Goal: Task Accomplishment & Management: Manage account settings

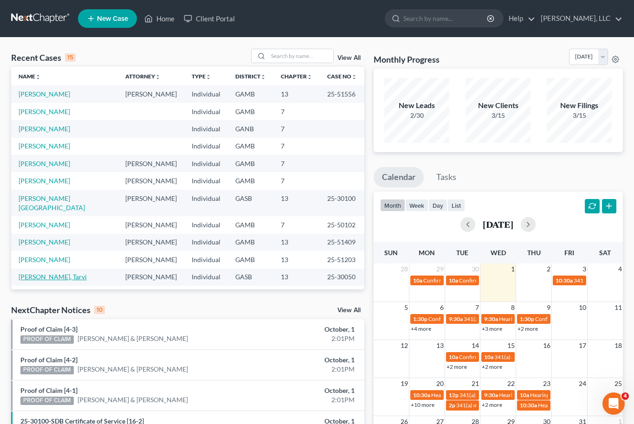
click at [42, 273] on link "[PERSON_NAME], Tarvi" at bounding box center [53, 277] width 68 height 8
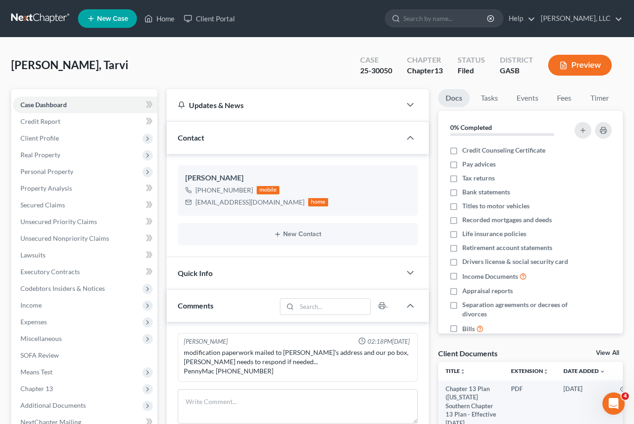
click at [615, 354] on link "View All" at bounding box center [607, 353] width 23 height 7
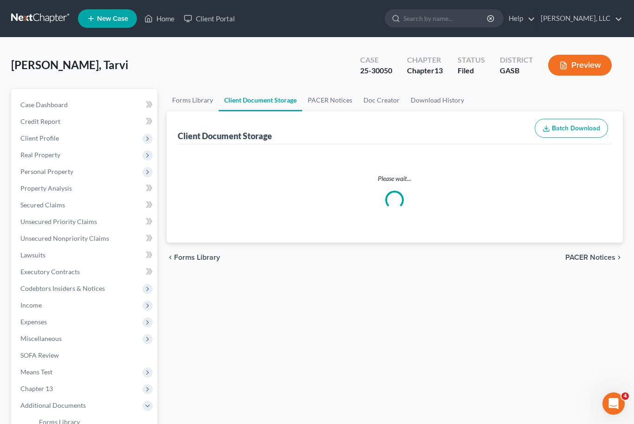
select select "1"
select select "3"
select select "4"
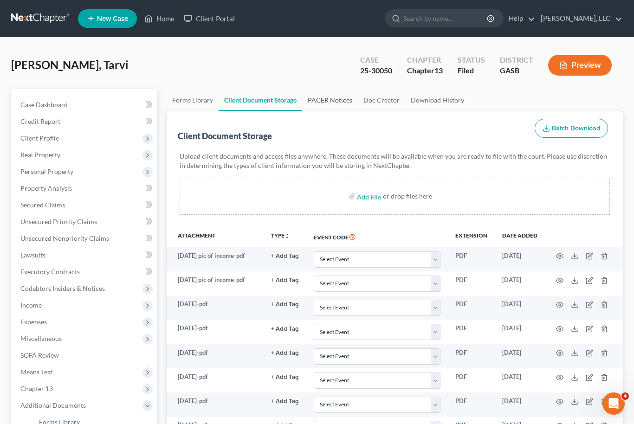
click at [327, 101] on link "PACER Notices" at bounding box center [330, 100] width 56 height 22
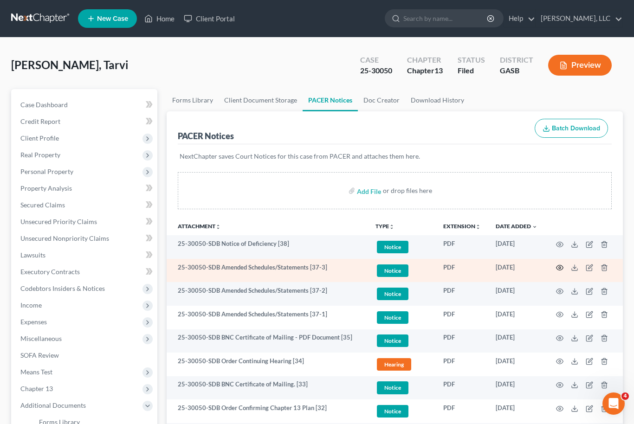
click at [562, 264] on icon "button" at bounding box center [559, 267] width 7 height 7
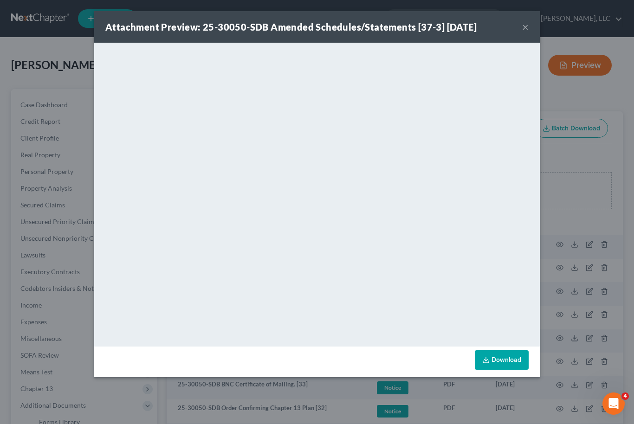
click at [525, 29] on button "×" at bounding box center [525, 26] width 7 height 11
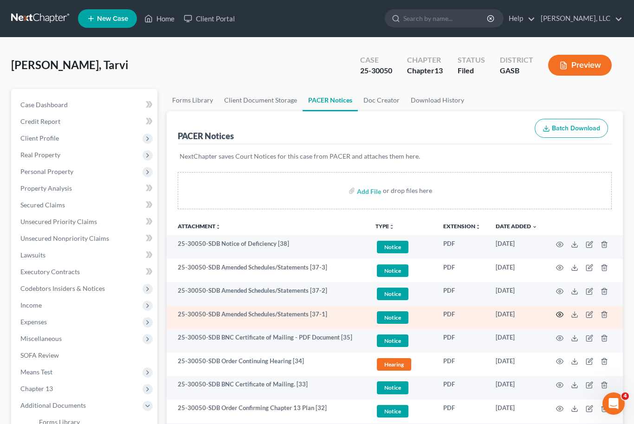
click at [563, 316] on icon "button" at bounding box center [559, 314] width 7 height 7
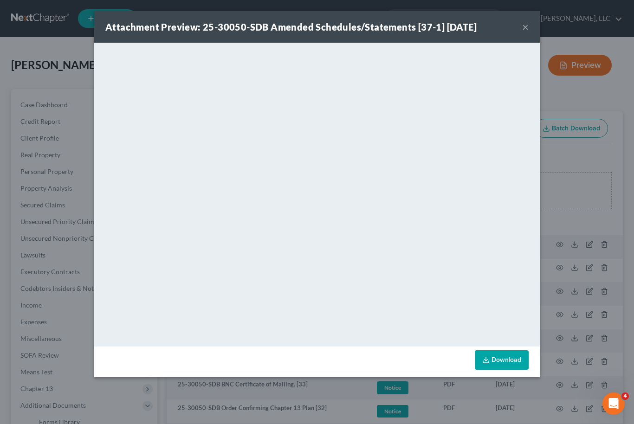
click at [527, 25] on button "×" at bounding box center [525, 26] width 7 height 11
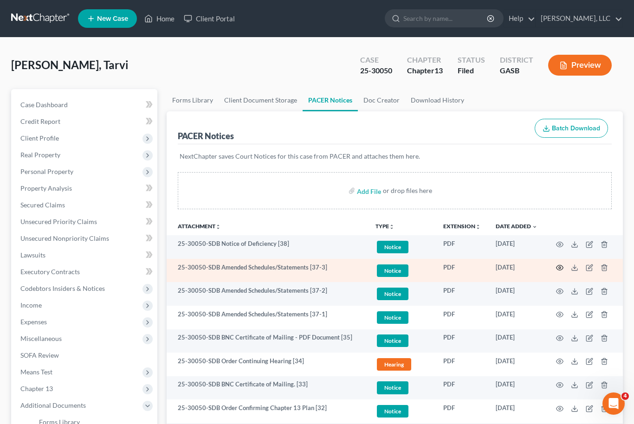
click at [561, 271] on icon "button" at bounding box center [559, 267] width 7 height 7
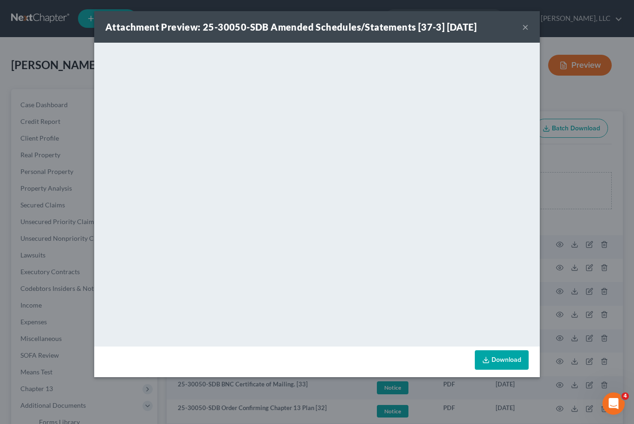
click at [529, 18] on div "Attachment Preview: 25-30050-SDB Amended Schedules/Statements [37-3] [DATE] ×" at bounding box center [317, 27] width 446 height 32
click at [528, 31] on button "×" at bounding box center [525, 26] width 7 height 11
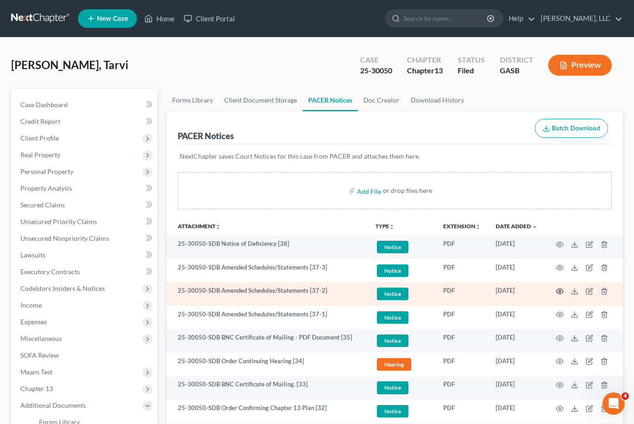
click at [561, 292] on icon "button" at bounding box center [559, 291] width 7 height 7
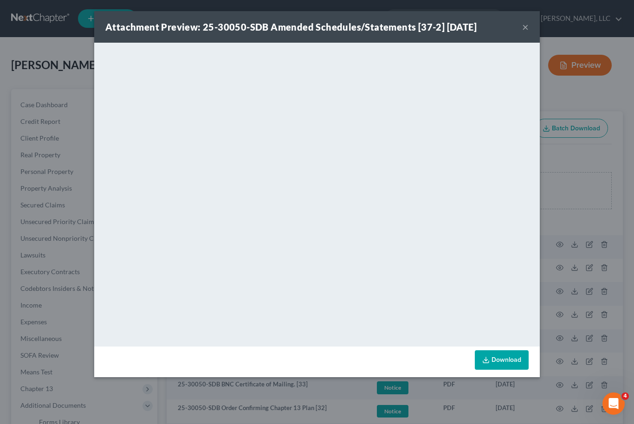
click at [528, 29] on button "×" at bounding box center [525, 26] width 7 height 11
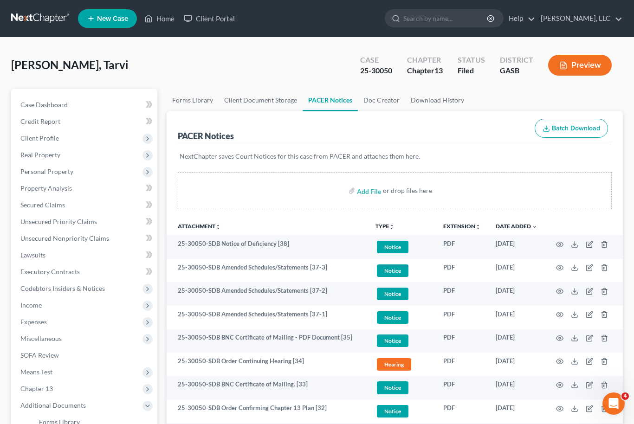
scroll to position [245, 0]
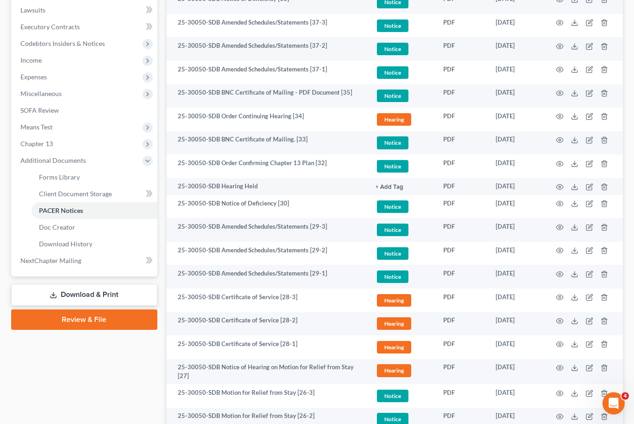
click at [106, 294] on link "Download & Print" at bounding box center [84, 296] width 146 height 22
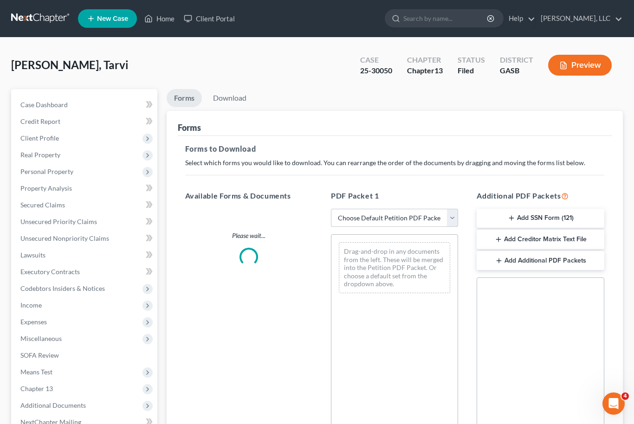
click at [452, 218] on select "Choose Default Petition PDF Packet Complete Bankruptcy Petition (all forms and …" at bounding box center [394, 218] width 127 height 19
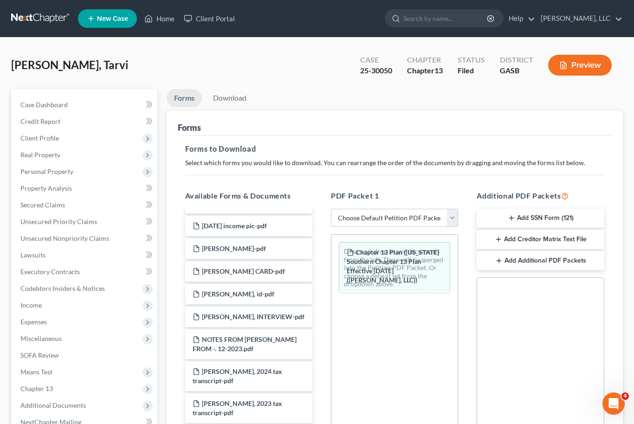
scroll to position [719, 0]
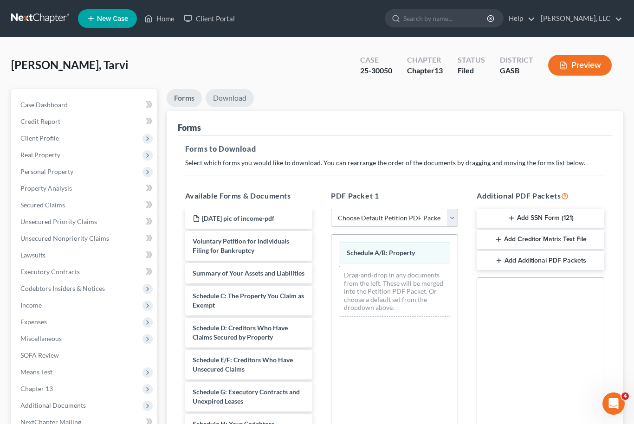
click at [232, 97] on link "Download" at bounding box center [230, 98] width 48 height 18
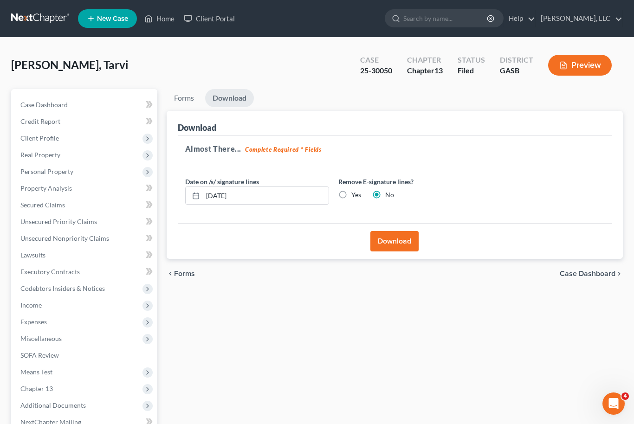
click at [405, 245] on button "Download" at bounding box center [395, 241] width 48 height 20
click at [401, 241] on button "Download" at bounding box center [395, 241] width 48 height 20
click at [398, 245] on button "Download" at bounding box center [395, 241] width 48 height 20
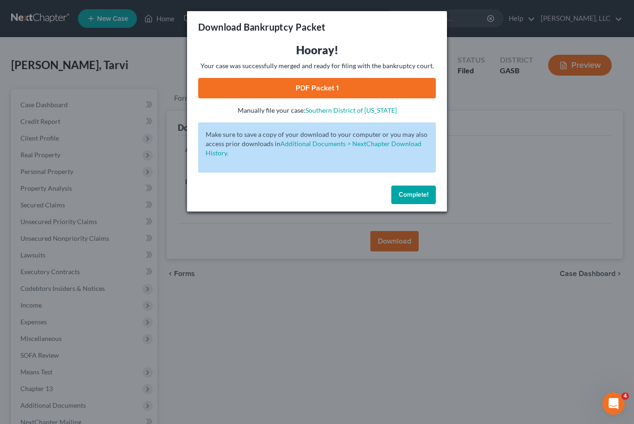
click at [353, 85] on link "PDF Packet 1" at bounding box center [317, 88] width 238 height 20
click at [410, 176] on div "Hooray! Your case was successfully merged and ready for filing with the bankrup…" at bounding box center [317, 112] width 260 height 139
click at [415, 202] on button "Complete!" at bounding box center [413, 195] width 45 height 19
click at [424, 193] on span "Complete!" at bounding box center [414, 195] width 30 height 8
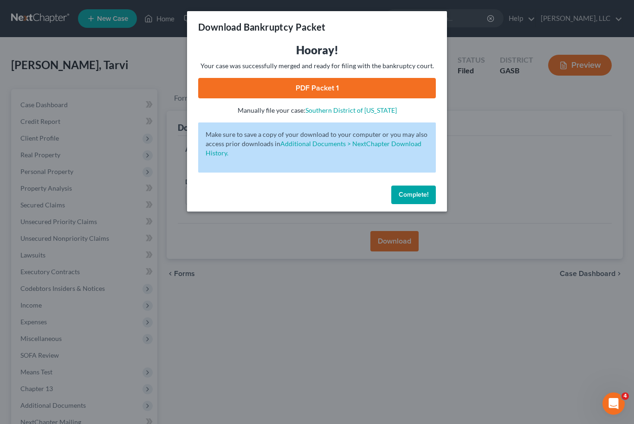
click at [424, 199] on button "Complete!" at bounding box center [413, 195] width 45 height 19
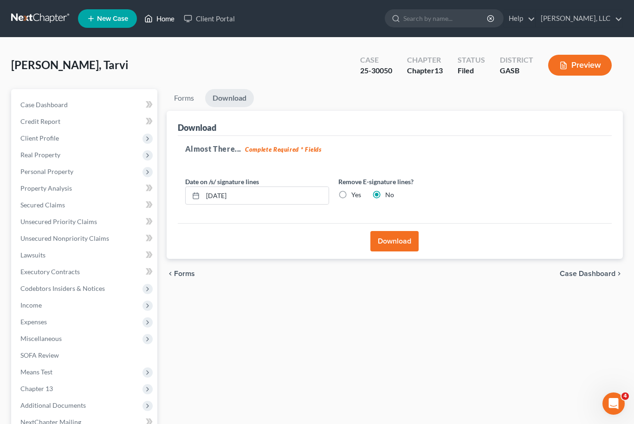
click at [161, 26] on link "Home" at bounding box center [159, 18] width 39 height 17
click at [163, 23] on link "Home" at bounding box center [159, 18] width 39 height 17
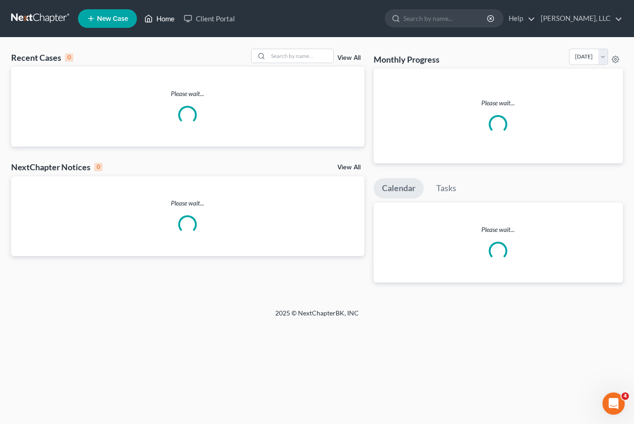
click at [163, 19] on link "Home" at bounding box center [159, 18] width 39 height 17
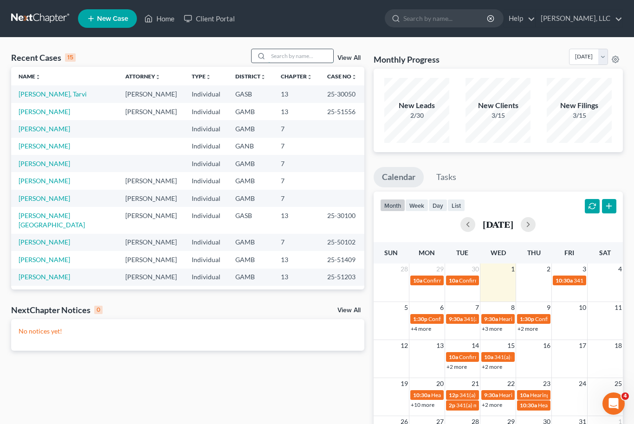
click at [301, 60] on input "search" at bounding box center [300, 55] width 65 height 13
type input "[PERSON_NAME]"
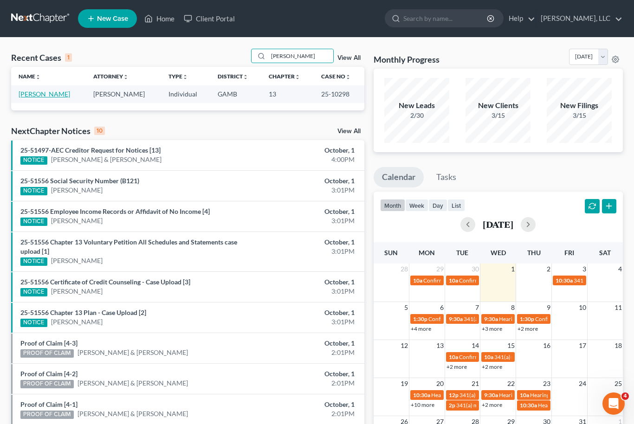
click at [34, 95] on link "[PERSON_NAME]" at bounding box center [45, 94] width 52 height 8
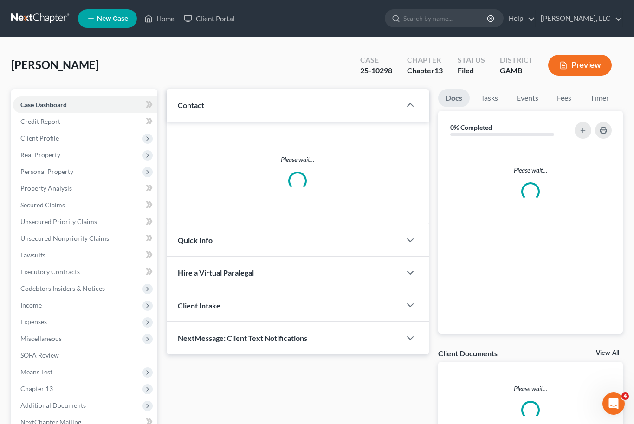
click at [610, 352] on link "View All" at bounding box center [607, 353] width 23 height 7
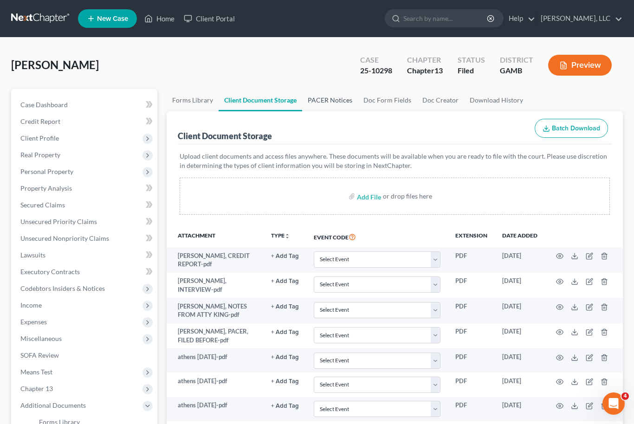
click at [325, 101] on link "PACER Notices" at bounding box center [330, 100] width 56 height 22
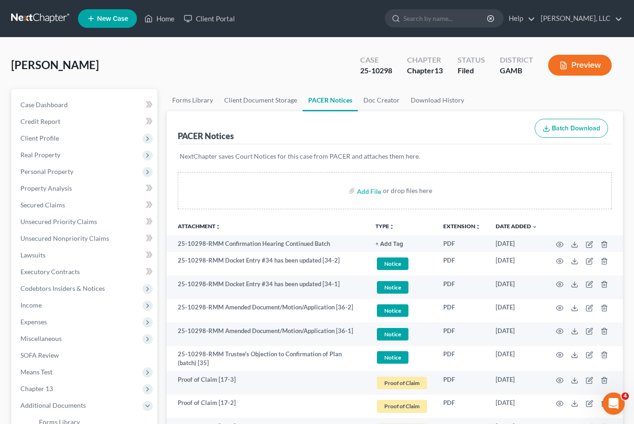
scroll to position [8, 0]
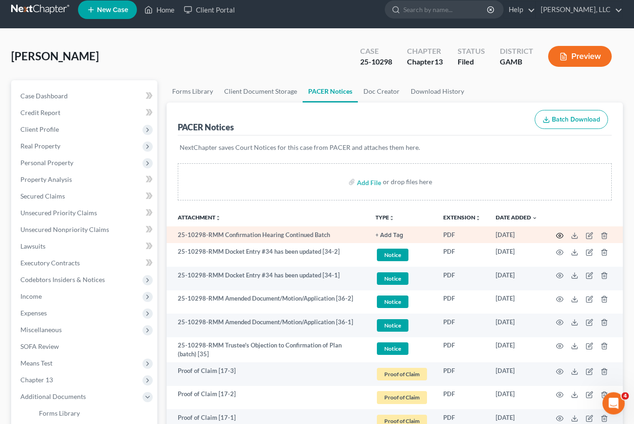
click at [562, 235] on icon "button" at bounding box center [559, 236] width 7 height 7
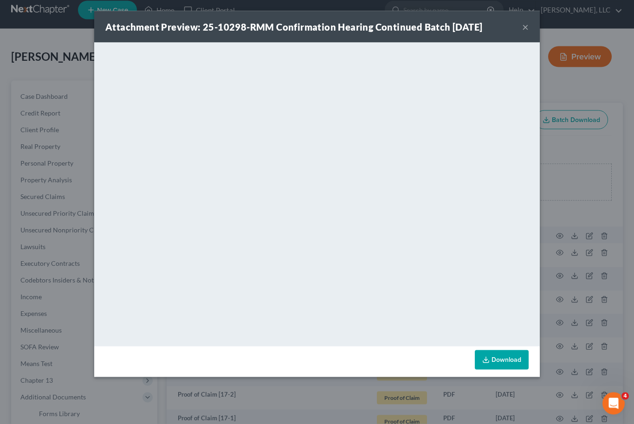
click at [509, 362] on link "Download" at bounding box center [502, 361] width 54 height 20
click at [527, 33] on button "×" at bounding box center [525, 26] width 7 height 11
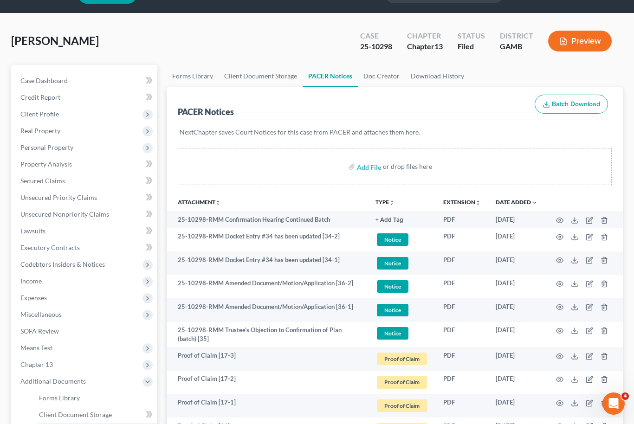
scroll to position [0, 0]
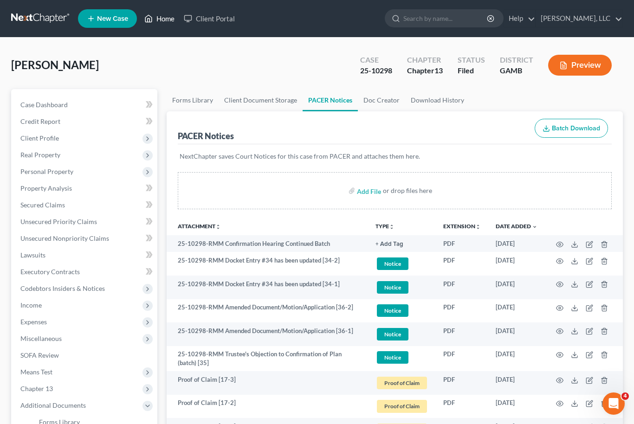
click at [160, 25] on link "Home" at bounding box center [159, 18] width 39 height 17
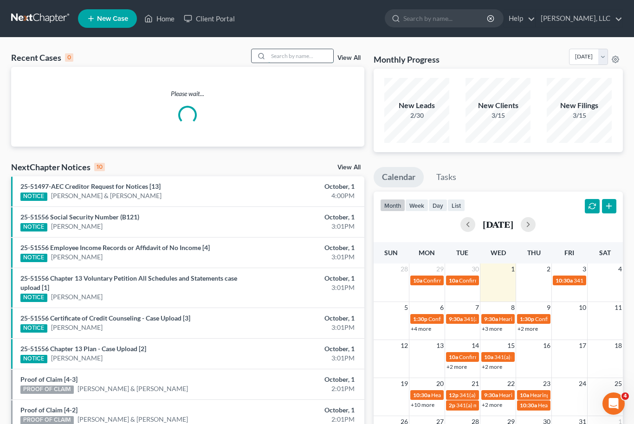
click at [291, 62] on input "search" at bounding box center [300, 55] width 65 height 13
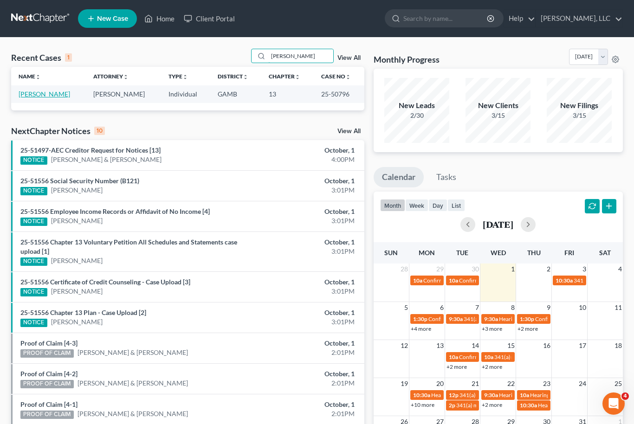
type input "[PERSON_NAME]"
click at [30, 94] on link "[PERSON_NAME]" at bounding box center [45, 94] width 52 height 8
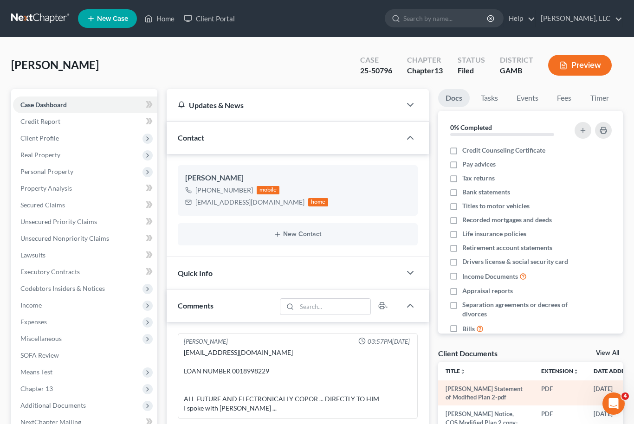
click at [618, 386] on td "[DATE]" at bounding box center [615, 394] width 57 height 26
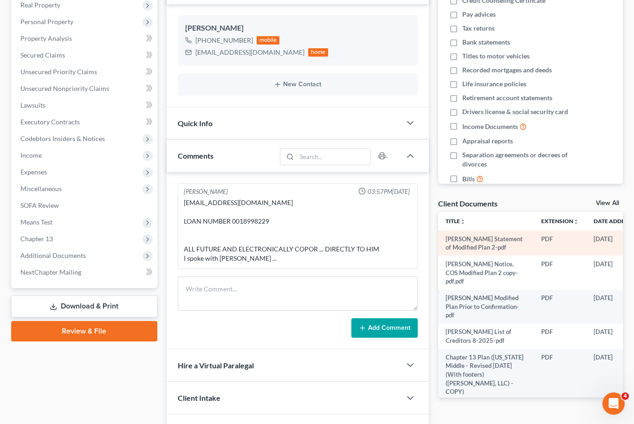
scroll to position [176, 0]
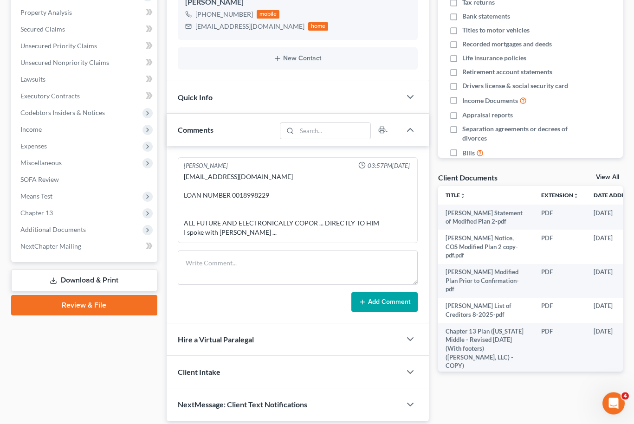
click at [610, 175] on link "View All" at bounding box center [607, 178] width 23 height 7
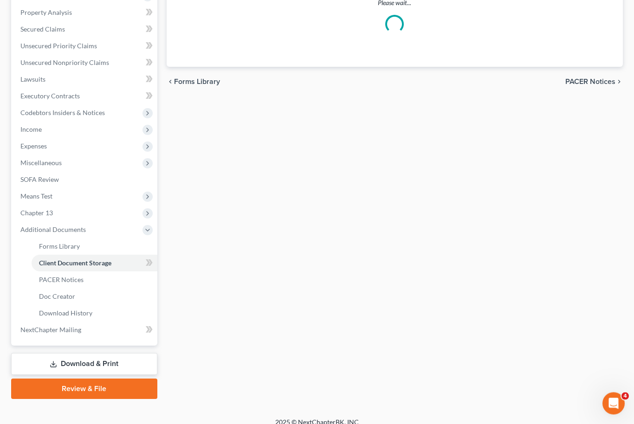
scroll to position [1, 0]
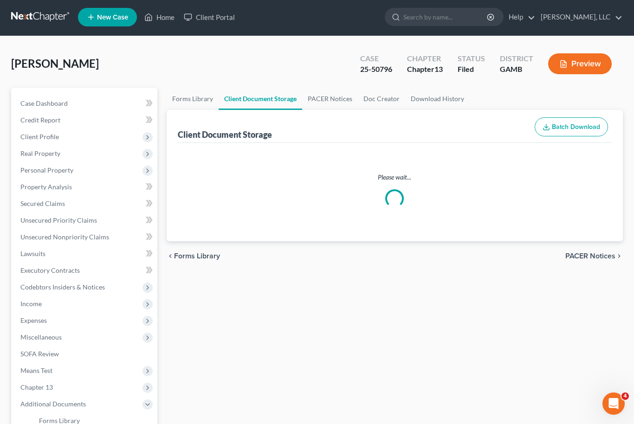
select select "12"
select select "6"
select select "22"
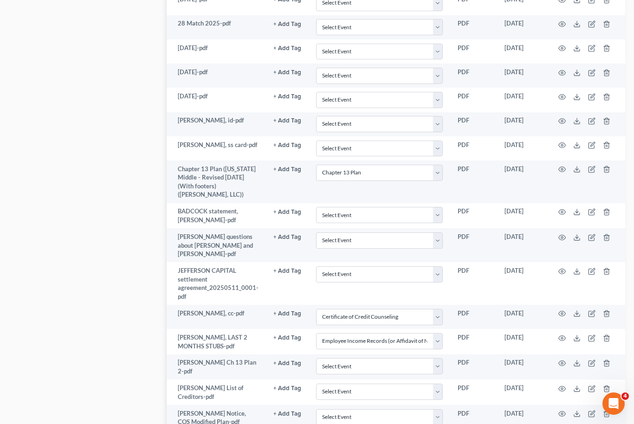
scroll to position [878, 0]
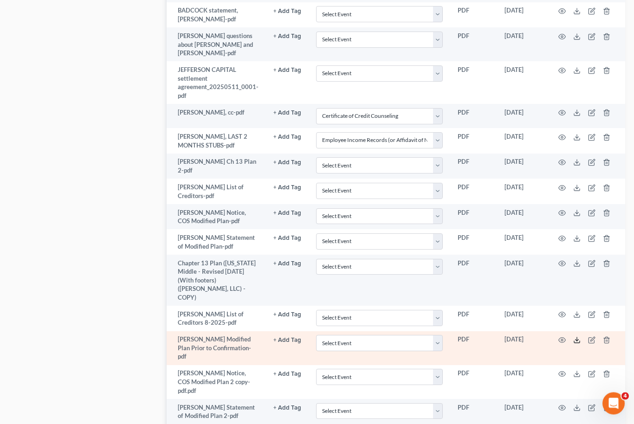
click at [578, 337] on icon at bounding box center [577, 340] width 7 height 7
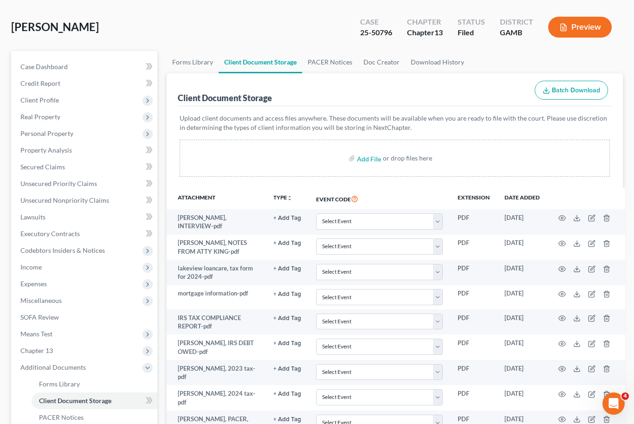
scroll to position [37, 0]
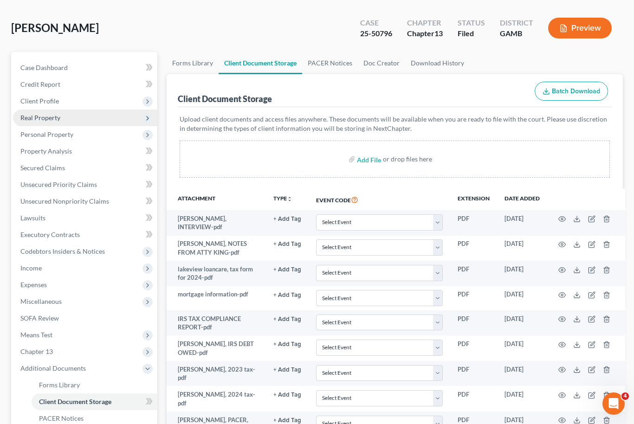
click at [31, 112] on span "Real Property" at bounding box center [85, 118] width 144 height 17
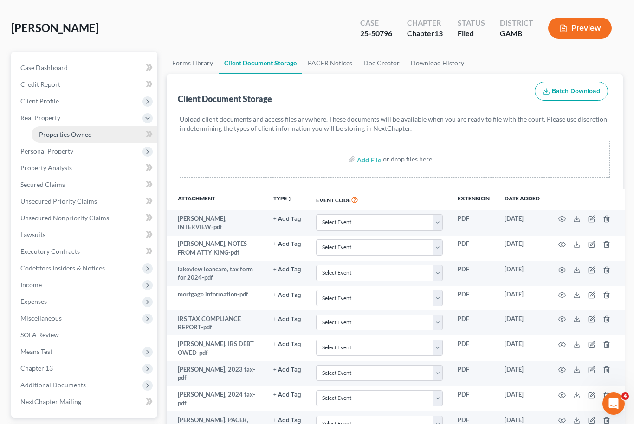
click at [46, 132] on span "Properties Owned" at bounding box center [65, 134] width 53 height 8
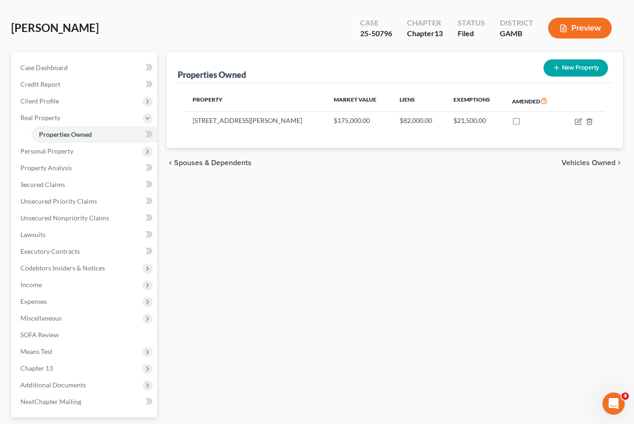
click at [632, 60] on div "[PERSON_NAME] Upgraded Case 25-50796 Chapter Chapter 13 Status Filed District […" at bounding box center [317, 244] width 634 height 489
